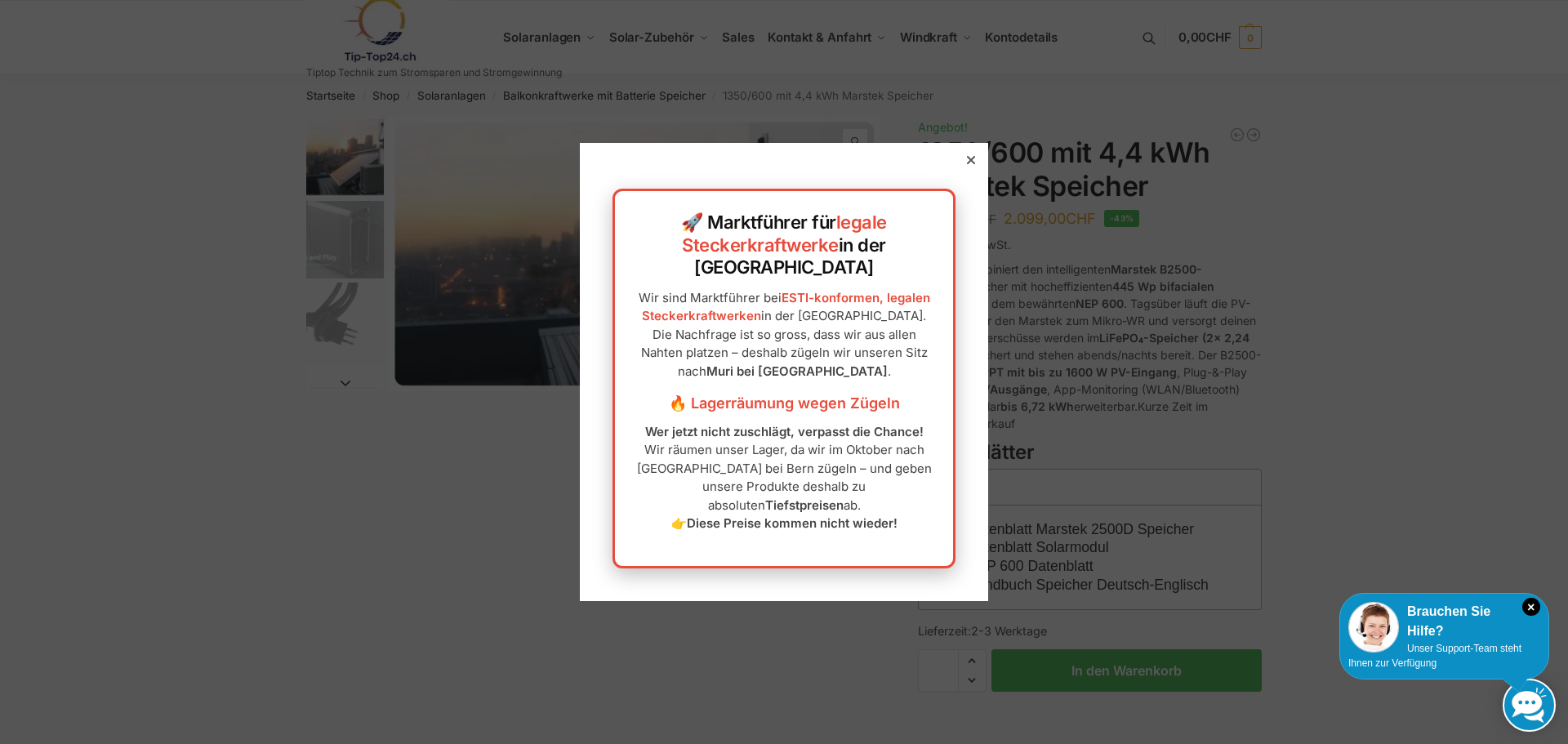
click at [968, 164] on icon at bounding box center [971, 160] width 8 height 8
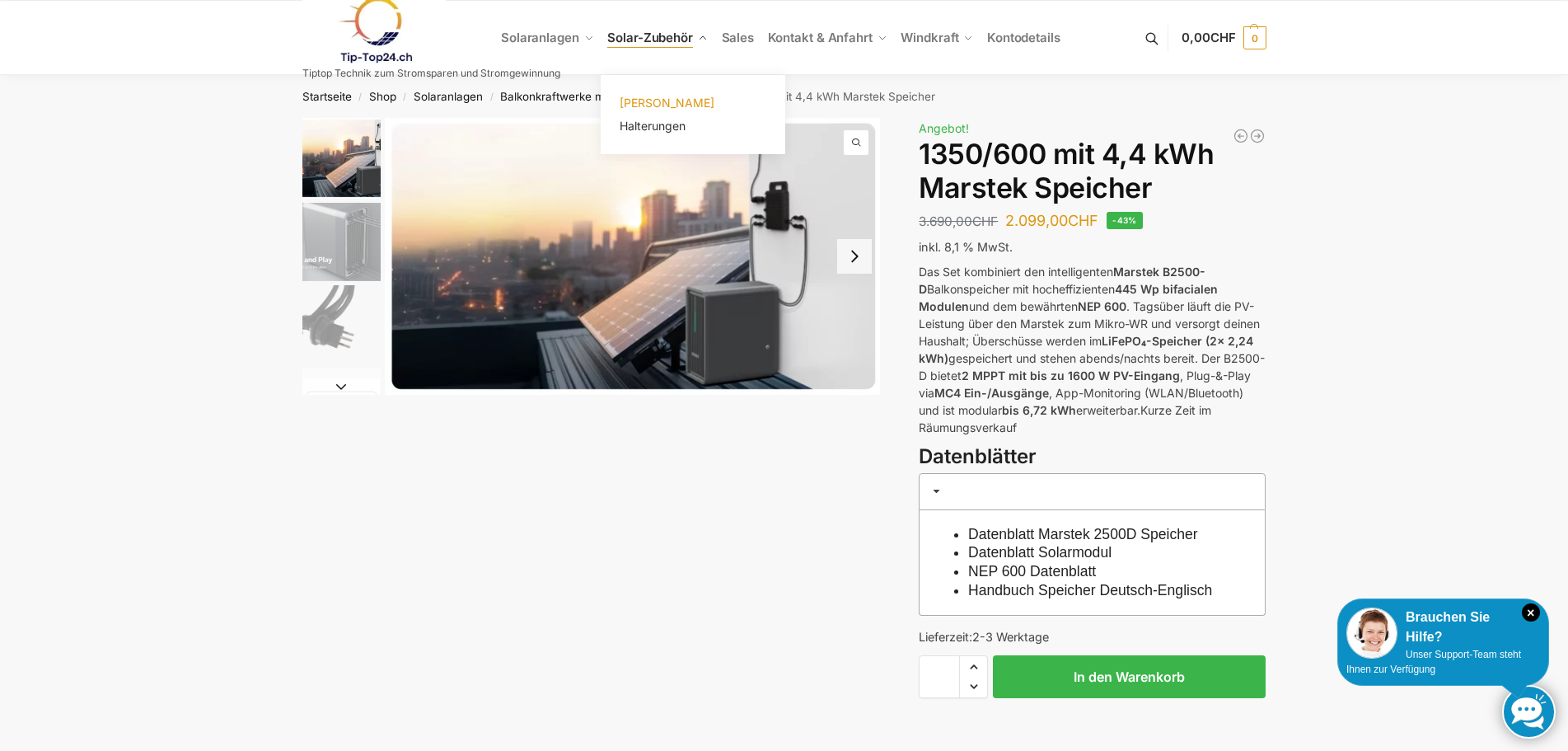
click at [682, 108] on span "[PERSON_NAME]" at bounding box center [667, 102] width 95 height 14
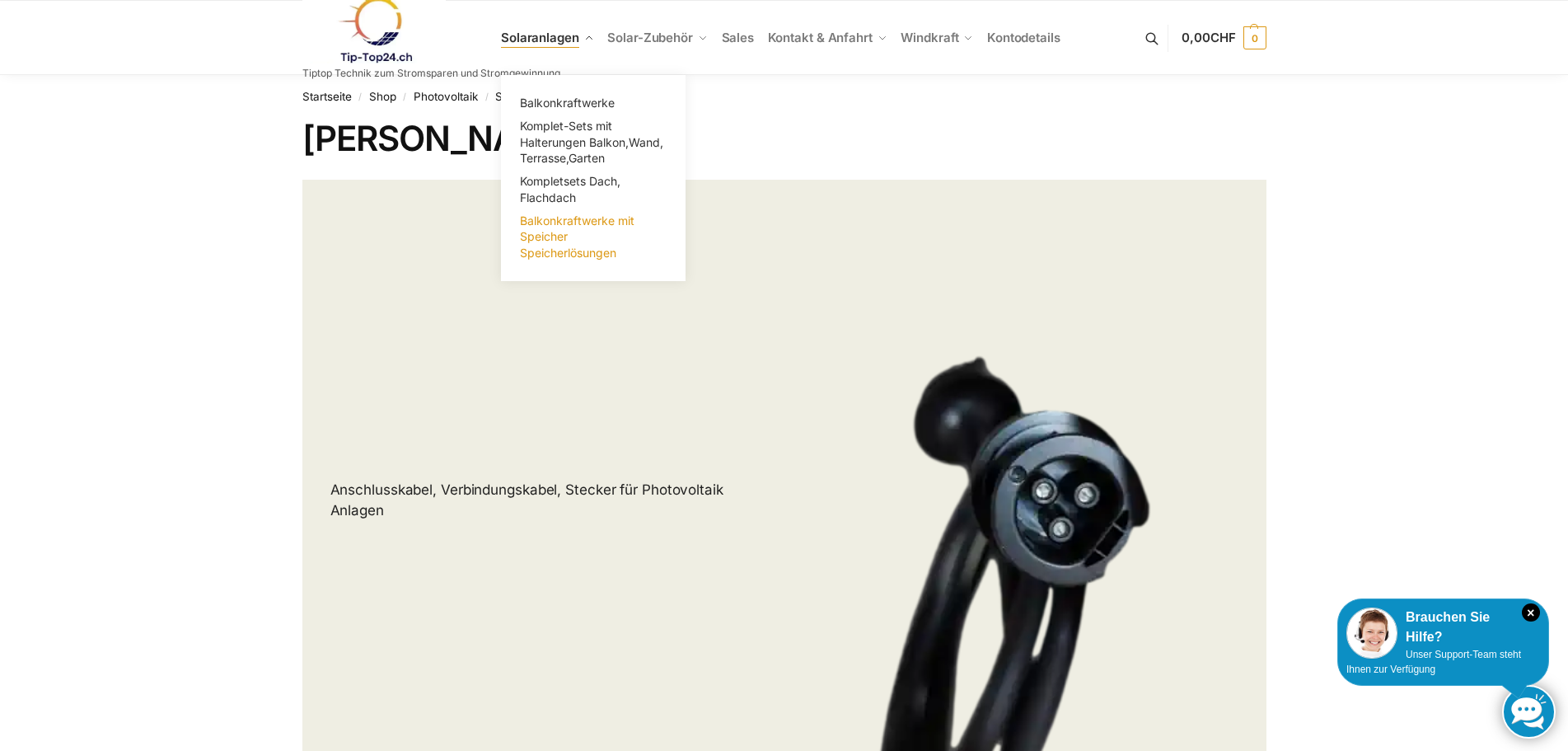
click at [594, 246] on span "Balkonkraftwerke mit Speicher Speicherlösungen" at bounding box center [578, 236] width 114 height 46
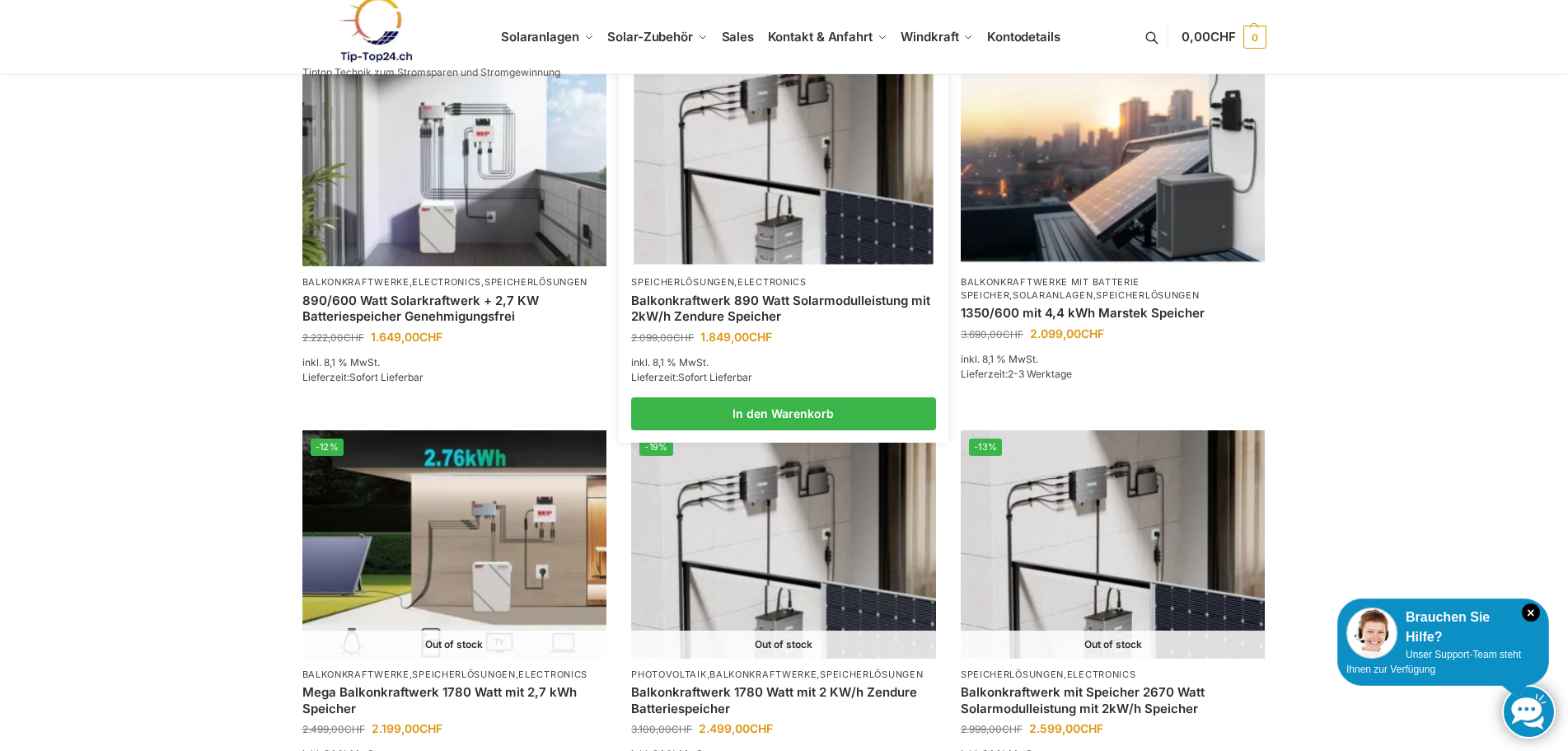
scroll to position [449, 0]
